Goal: Task Accomplishment & Management: Manage account settings

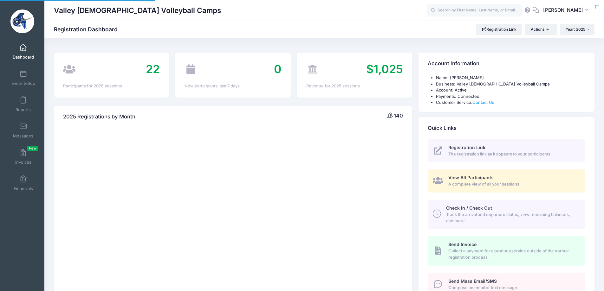
select select
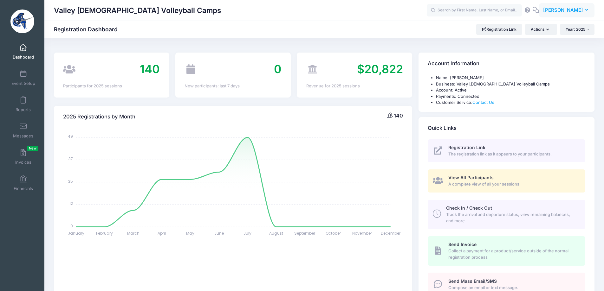
click at [557, 12] on span "Tyler Trathen" at bounding box center [563, 10] width 40 height 7
click at [545, 42] on link "My Events" at bounding box center [550, 40] width 77 height 12
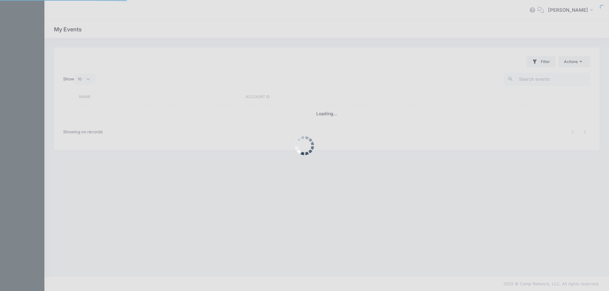
select select "10"
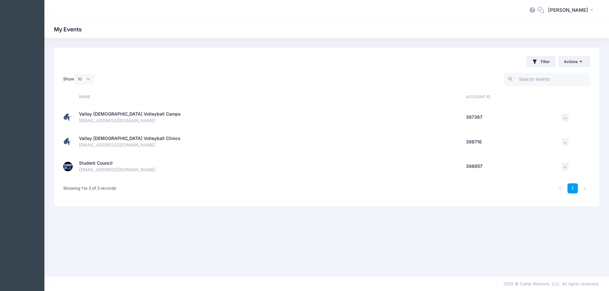
click at [100, 163] on div "Student Council" at bounding box center [96, 163] width 34 height 7
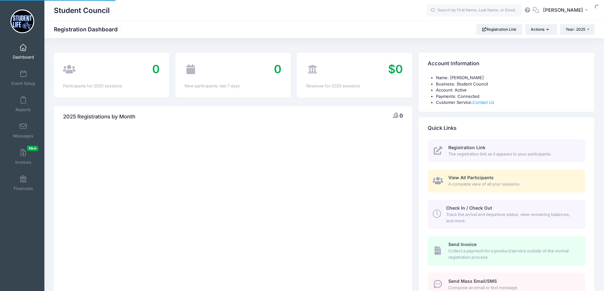
select select
click at [23, 77] on span at bounding box center [23, 74] width 0 height 7
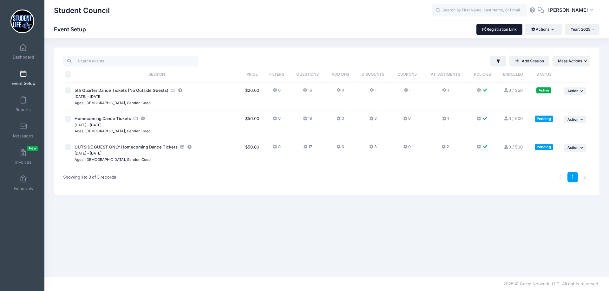
click at [490, 31] on link "Registration Link" at bounding box center [499, 29] width 46 height 11
click at [107, 94] on span "Sep 5, 2025 - Sep 5, 2025" at bounding box center [156, 97] width 164 height 6
click at [108, 90] on span "5th Quarter Dance Tickets (No Outside Guests)" at bounding box center [121, 90] width 94 height 5
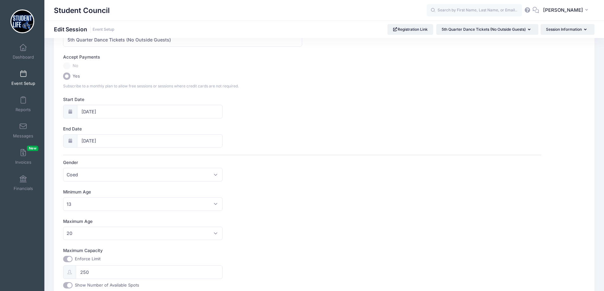
scroll to position [8, 0]
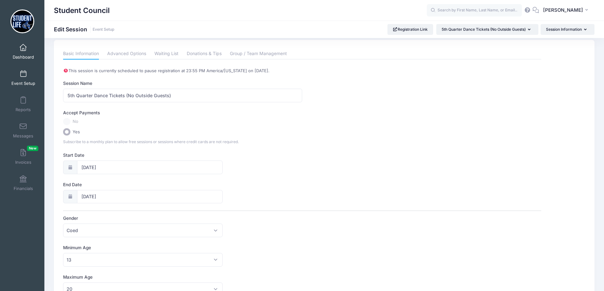
click at [22, 53] on link "Dashboard" at bounding box center [23, 52] width 30 height 22
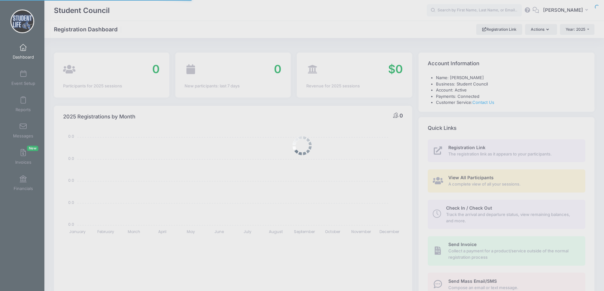
select select
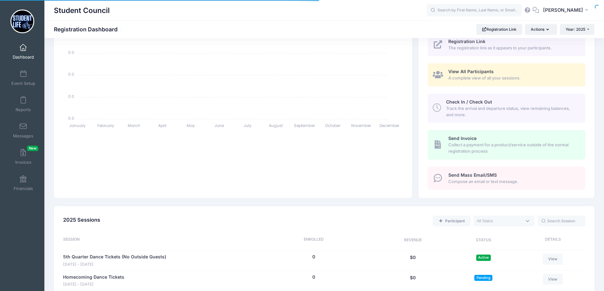
scroll to position [95, 0]
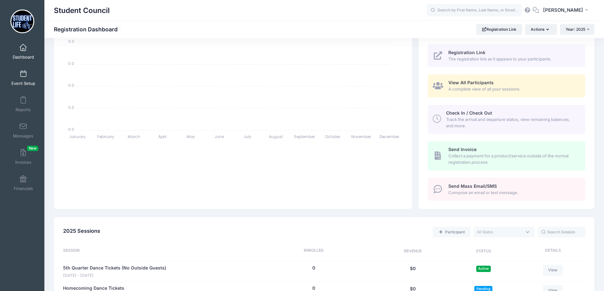
click at [18, 73] on link "Event Setup" at bounding box center [23, 78] width 30 height 22
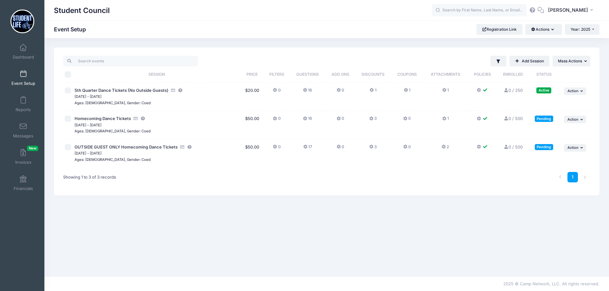
click at [304, 147] on icon at bounding box center [305, 147] width 5 height 0
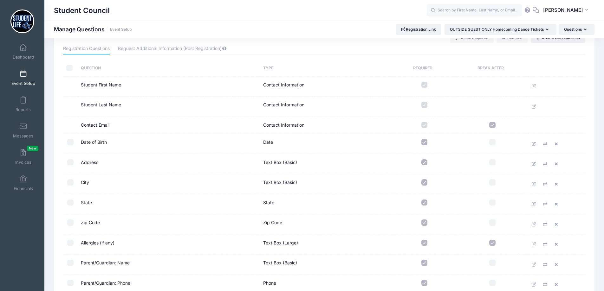
scroll to position [23, 0]
click at [28, 44] on link "Dashboard" at bounding box center [23, 52] width 30 height 22
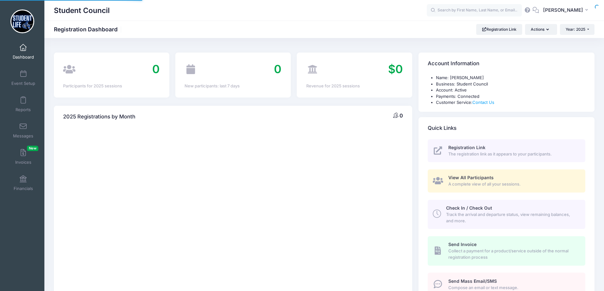
select select
click at [20, 105] on link "Reports" at bounding box center [23, 104] width 30 height 22
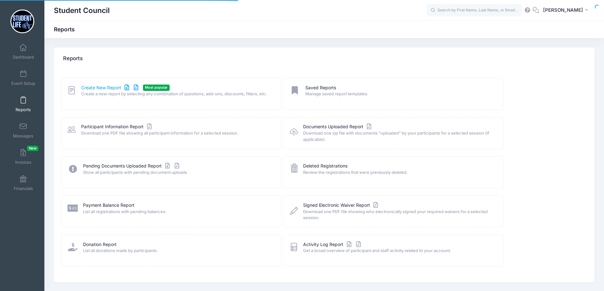
click at [112, 87] on link "Create New Report" at bounding box center [110, 88] width 59 height 7
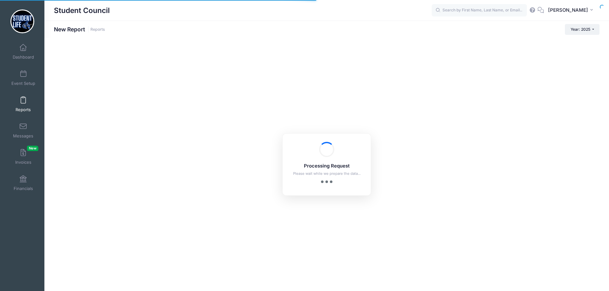
checkbox input "true"
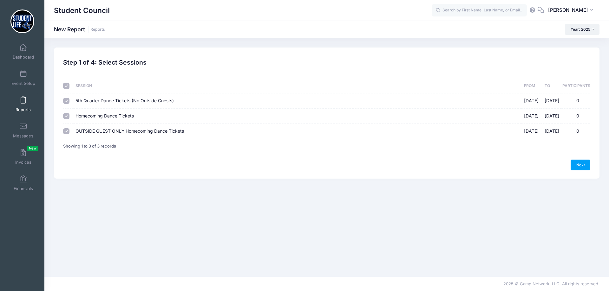
click at [68, 116] on input "Homecoming Dance Tickets 10/18/2025 - 10/18/2025 0" at bounding box center [66, 116] width 6 height 6
checkbox input "false"
click at [67, 128] on input "OUTSIDE GUEST ONLY Homecoming Dance Tickets 10/18/2025 - 10/18/2025 0" at bounding box center [66, 131] width 6 height 6
checkbox input "false"
click at [580, 165] on link "Next" at bounding box center [580, 165] width 20 height 11
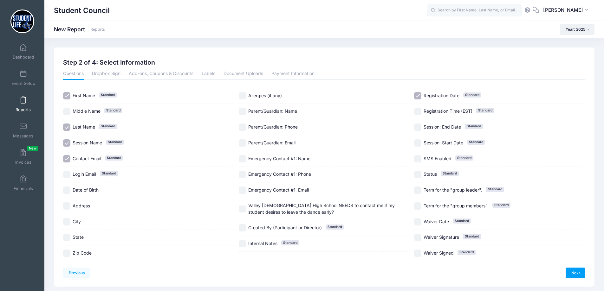
click at [68, 143] on input "Session Name Standard" at bounding box center [66, 142] width 7 height 7
checkbox input "false"
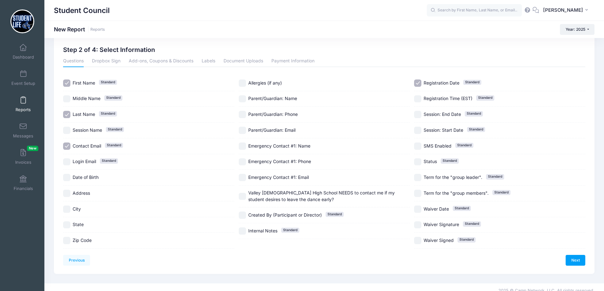
scroll to position [19, 0]
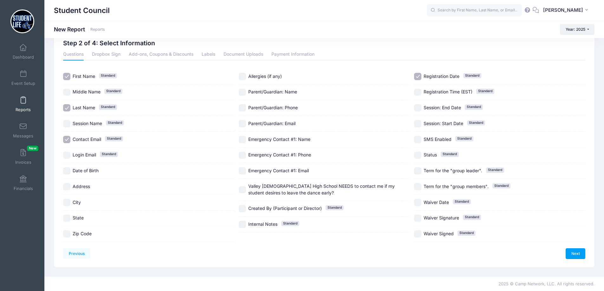
click at [67, 140] on input "Contact Email Standard" at bounding box center [66, 139] width 7 height 7
checkbox input "false"
click at [244, 93] on input "Parent/Guardian: Name" at bounding box center [242, 92] width 7 height 7
checkbox input "true"
click at [244, 110] on input "Parent/Guardian: Phone" at bounding box center [242, 107] width 7 height 7
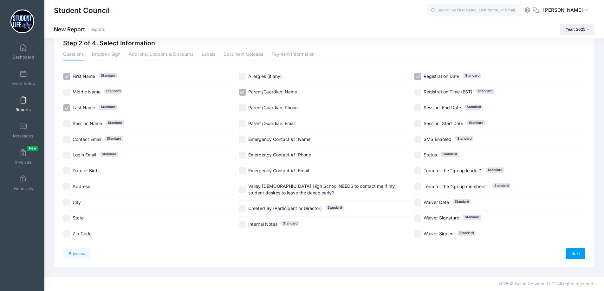
checkbox input "true"
click at [246, 189] on label "Valley [DEMOGRAPHIC_DATA] High School NEEDS to contact me if my student desires…" at bounding box center [324, 189] width 171 height 13
checkbox input "true"
click at [421, 77] on input "Registration Date Standard" at bounding box center [417, 76] width 7 height 7
checkbox input "false"
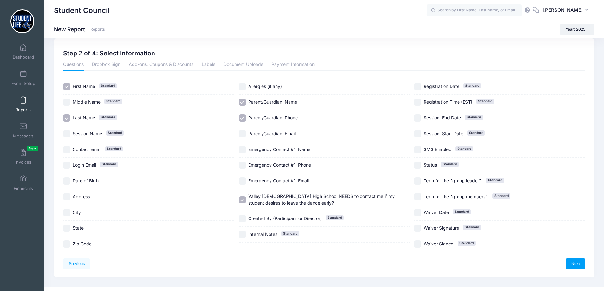
scroll to position [0, 0]
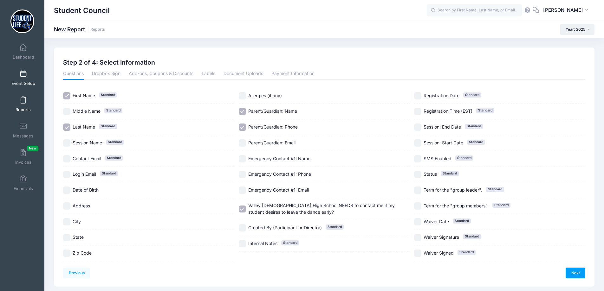
click at [13, 76] on link "Event Setup" at bounding box center [23, 78] width 30 height 22
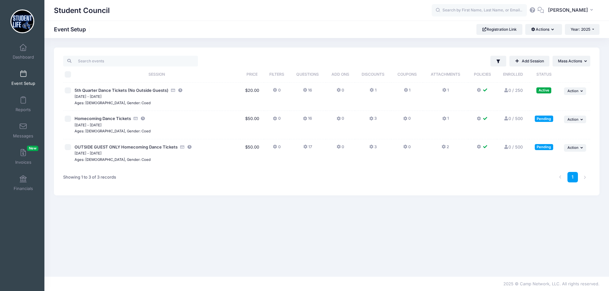
click at [305, 147] on icon at bounding box center [305, 147] width 5 height 0
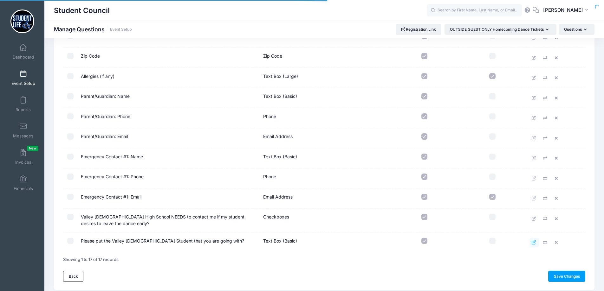
click at [533, 241] on icon at bounding box center [534, 243] width 5 height 4
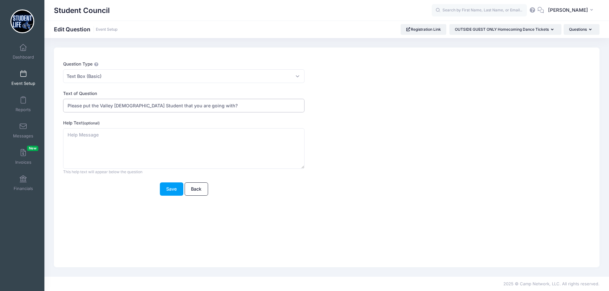
drag, startPoint x: 98, startPoint y: 106, endPoint x: 67, endPoint y: 106, distance: 31.1
click at [67, 106] on input "Please put the Valley Christian Student that you are going with?" at bounding box center [183, 106] width 241 height 14
drag, startPoint x: 136, startPoint y: 106, endPoint x: 189, endPoint y: 107, distance: 52.6
click at [189, 107] on input "Who is Valley Christian Student that you are going with?" at bounding box center [183, 106] width 241 height 14
type input "Who is Valley [DEMOGRAPHIC_DATA] Student who is sponsoring you?"
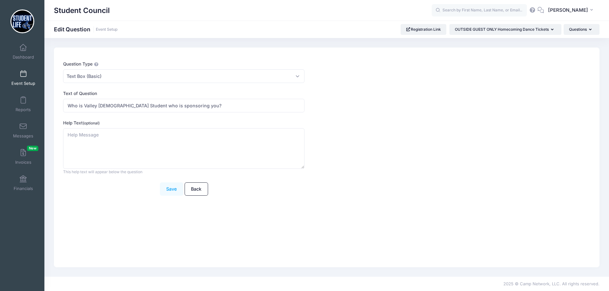
click at [174, 191] on button "Save" at bounding box center [171, 190] width 23 height 14
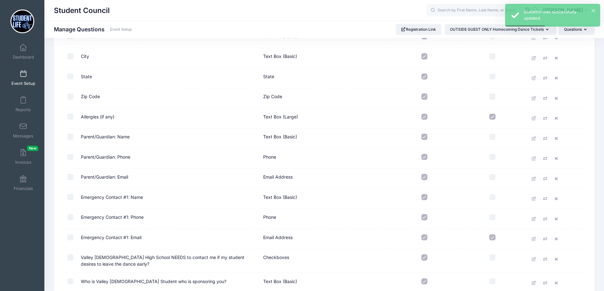
scroll to position [213, 0]
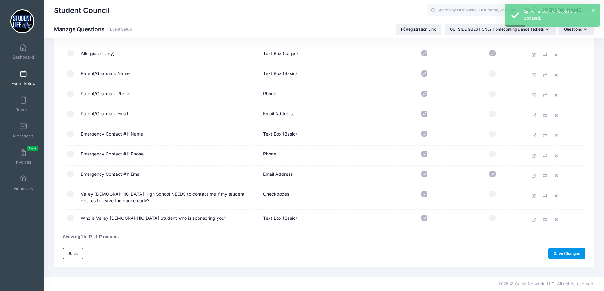
click at [556, 252] on link "Save Changes" at bounding box center [566, 253] width 37 height 11
